Goal: Information Seeking & Learning: Learn about a topic

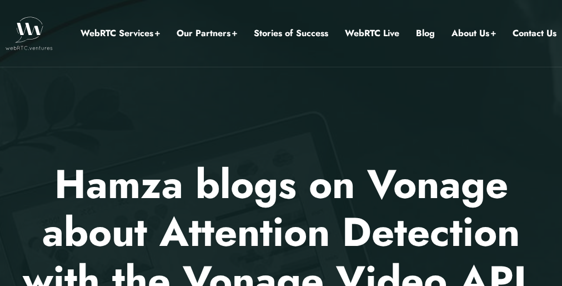
click at [281, 143] on div at bounding box center [281, 206] width 562 height 412
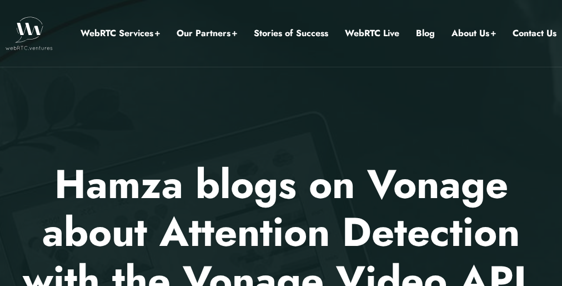
click at [281, 143] on div at bounding box center [281, 206] width 562 height 412
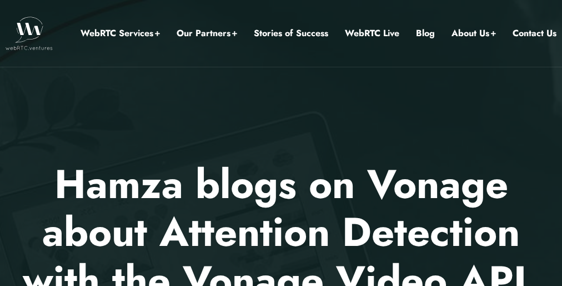
click at [281, 143] on div at bounding box center [281, 206] width 562 height 412
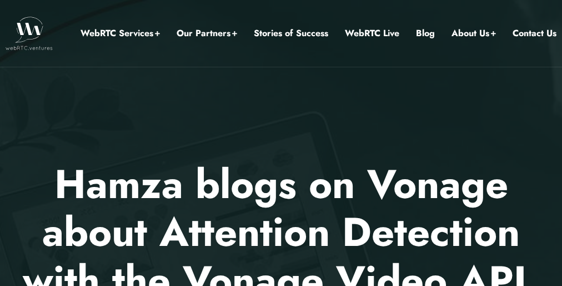
click at [281, 143] on div at bounding box center [281, 206] width 562 height 412
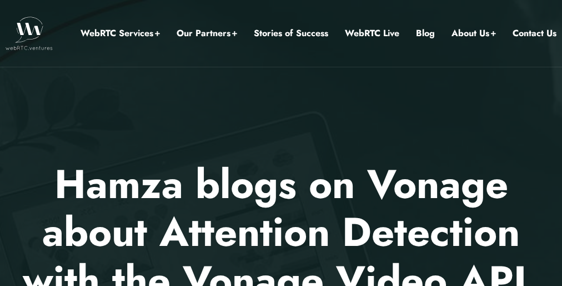
click at [281, 143] on div at bounding box center [281, 206] width 562 height 412
